Goal: Book appointment/travel/reservation

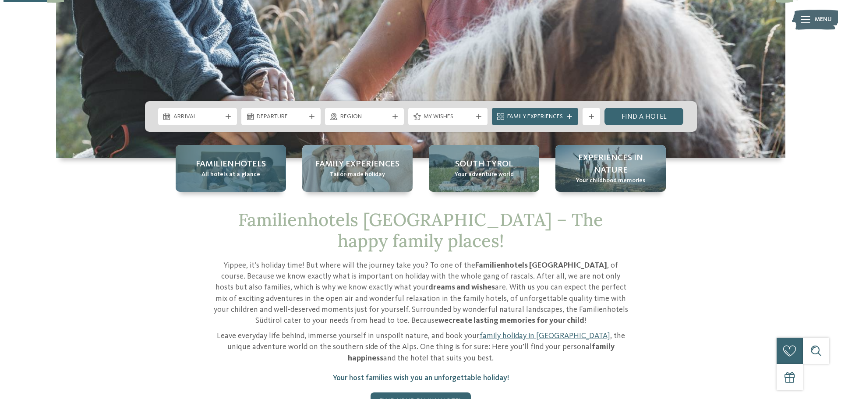
scroll to position [175, 0]
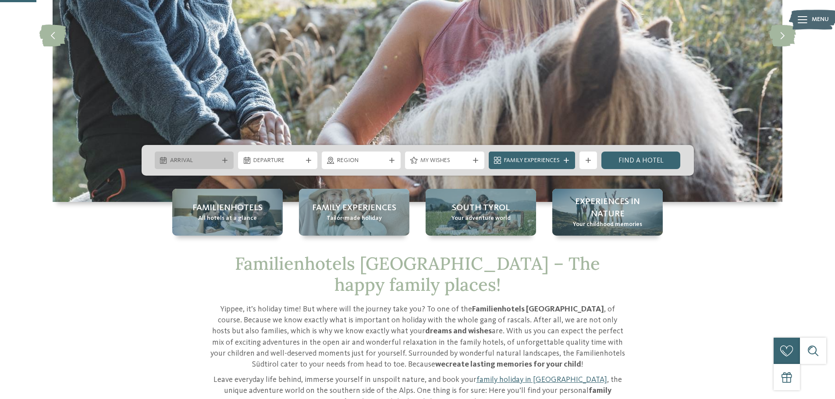
click at [223, 158] on icon at bounding box center [224, 160] width 5 height 5
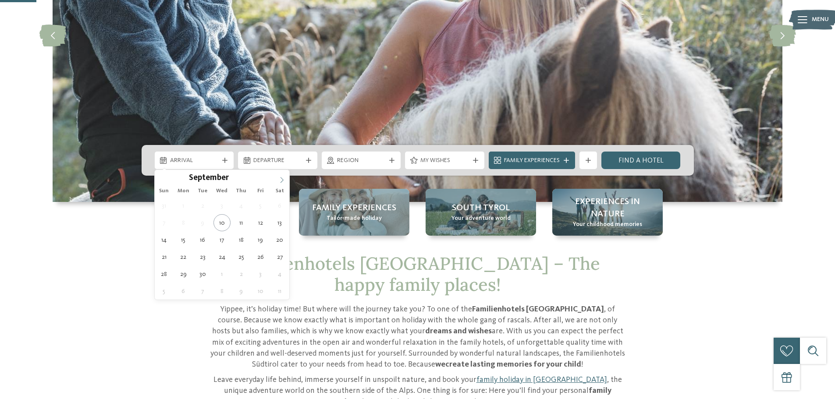
click at [281, 181] on icon at bounding box center [282, 180] width 6 height 6
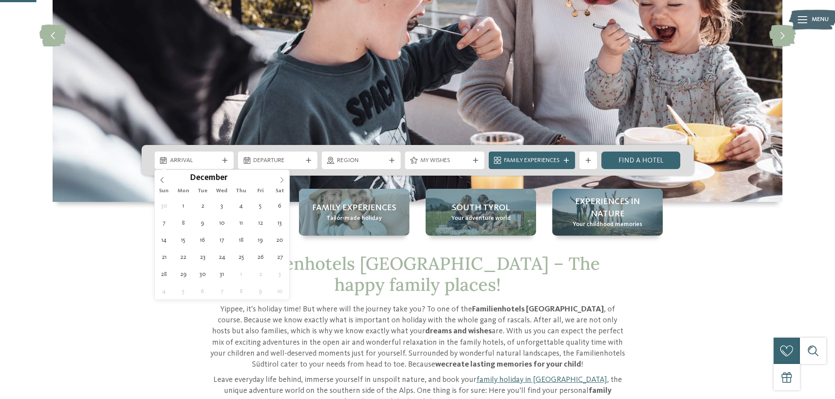
type input "****"
click at [281, 181] on icon at bounding box center [282, 180] width 6 height 6
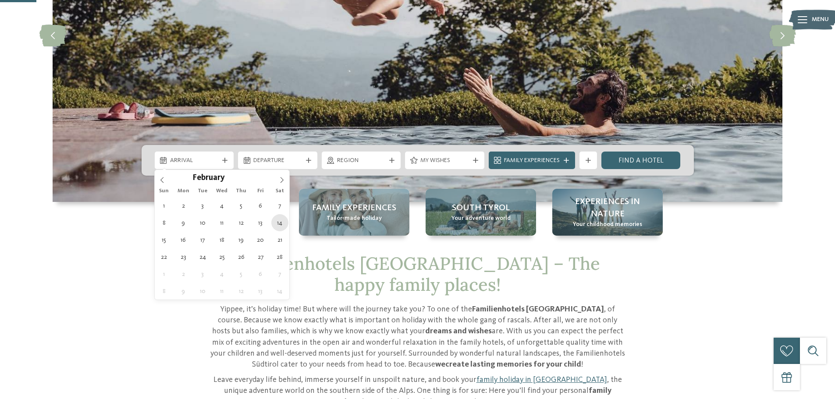
type div "[DATE]"
type input "****"
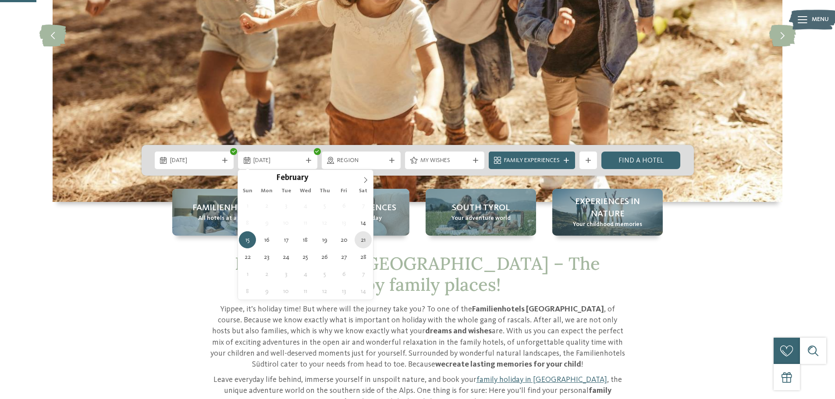
type div "[DATE]"
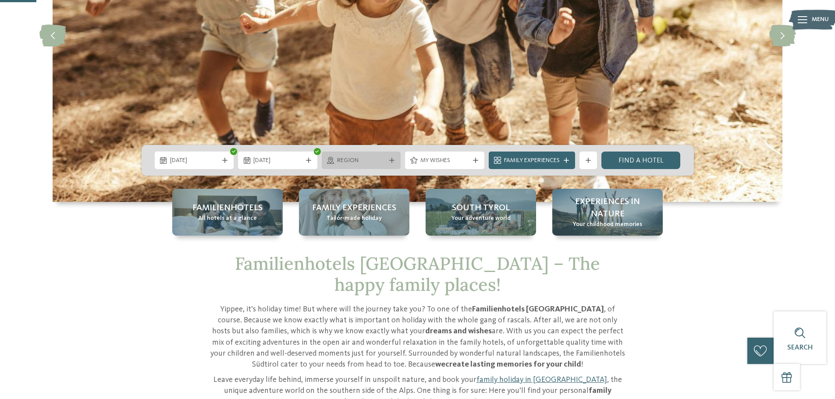
click at [389, 160] on icon at bounding box center [391, 160] width 5 height 5
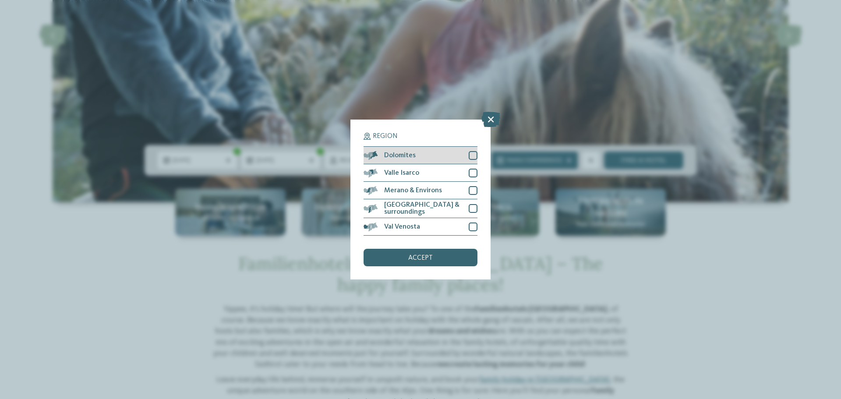
click at [472, 156] on div at bounding box center [473, 155] width 9 height 9
click at [445, 255] on div "accept" at bounding box center [421, 258] width 114 height 18
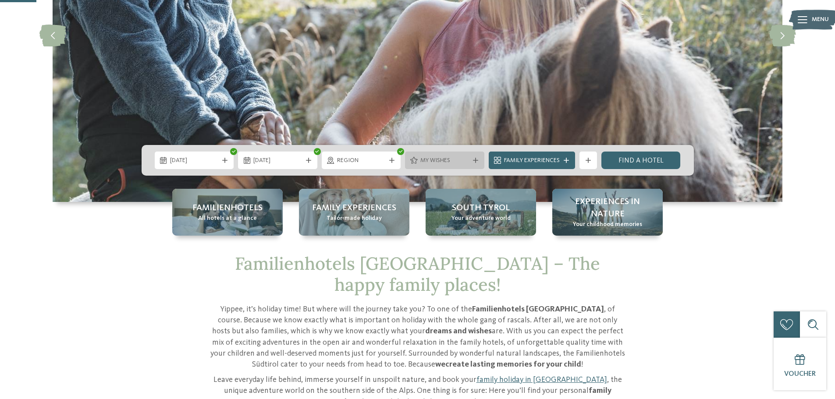
click at [475, 159] on icon at bounding box center [475, 160] width 5 height 5
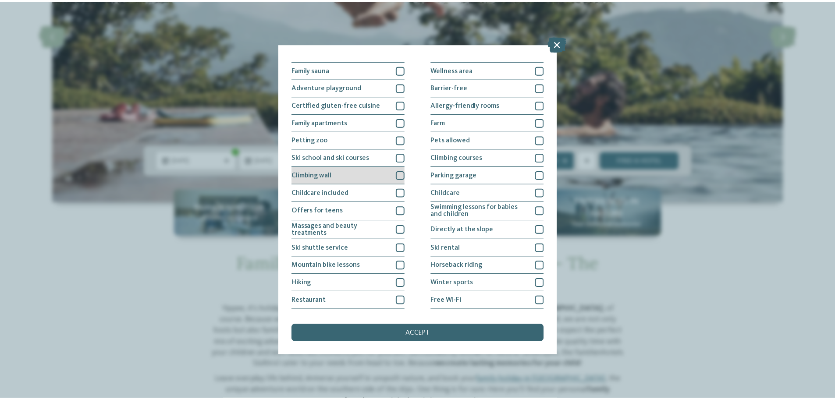
scroll to position [60, 0]
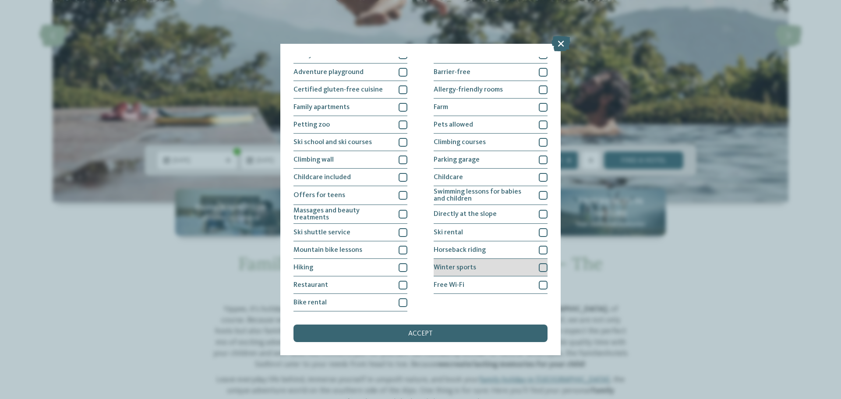
click at [539, 268] on div at bounding box center [543, 267] width 9 height 9
click at [437, 327] on div "accept" at bounding box center [421, 334] width 254 height 18
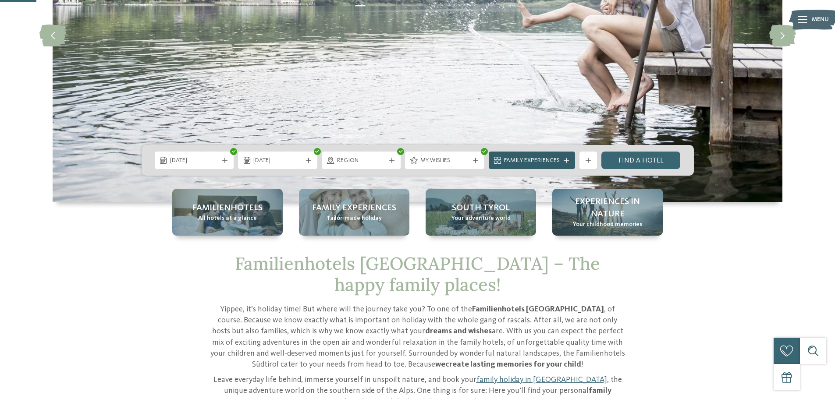
click at [564, 158] on icon at bounding box center [566, 160] width 5 height 5
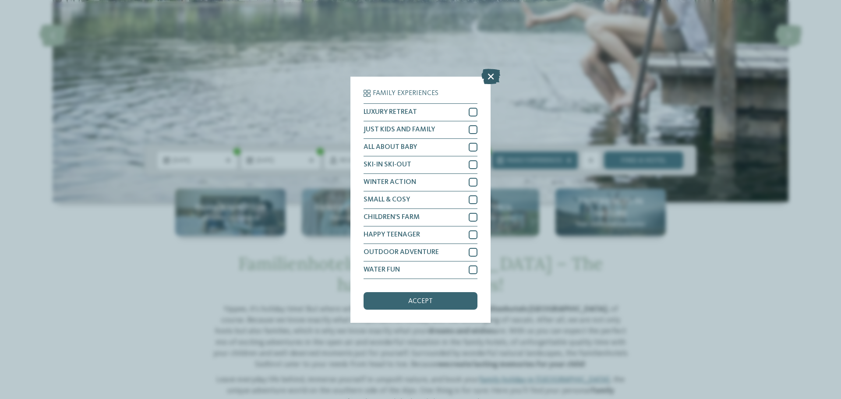
click at [491, 75] on icon at bounding box center [491, 75] width 19 height 15
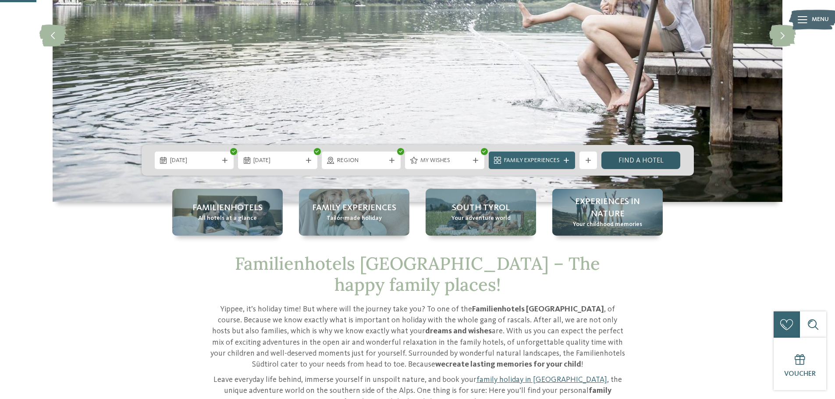
click at [646, 157] on link "Find a hotel" at bounding box center [640, 161] width 79 height 18
